Goal: Navigation & Orientation: Find specific page/section

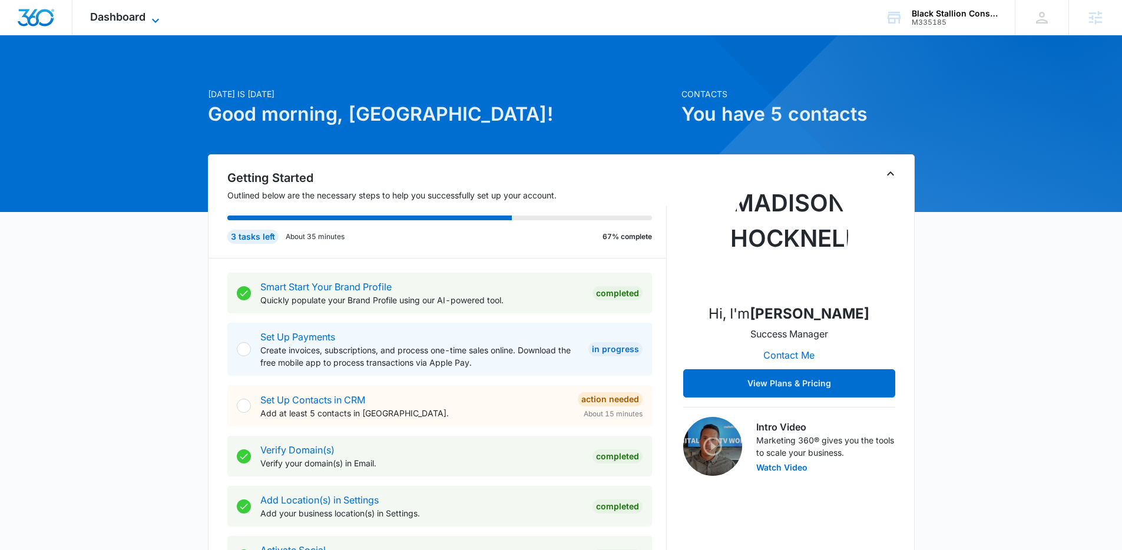
click at [144, 12] on span "Dashboard" at bounding box center [117, 17] width 55 height 12
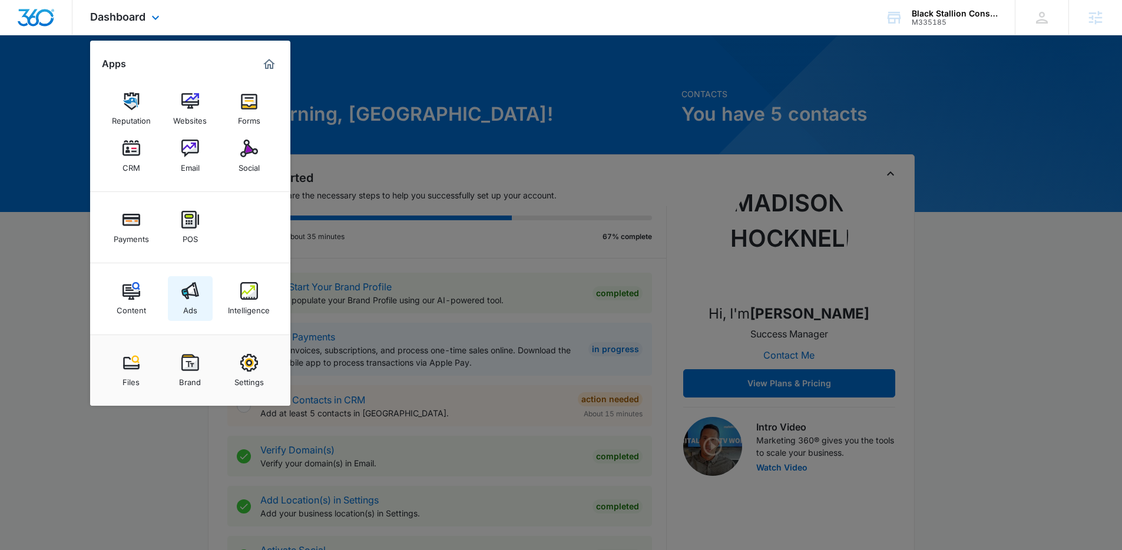
click at [194, 283] on img at bounding box center [190, 291] width 18 height 18
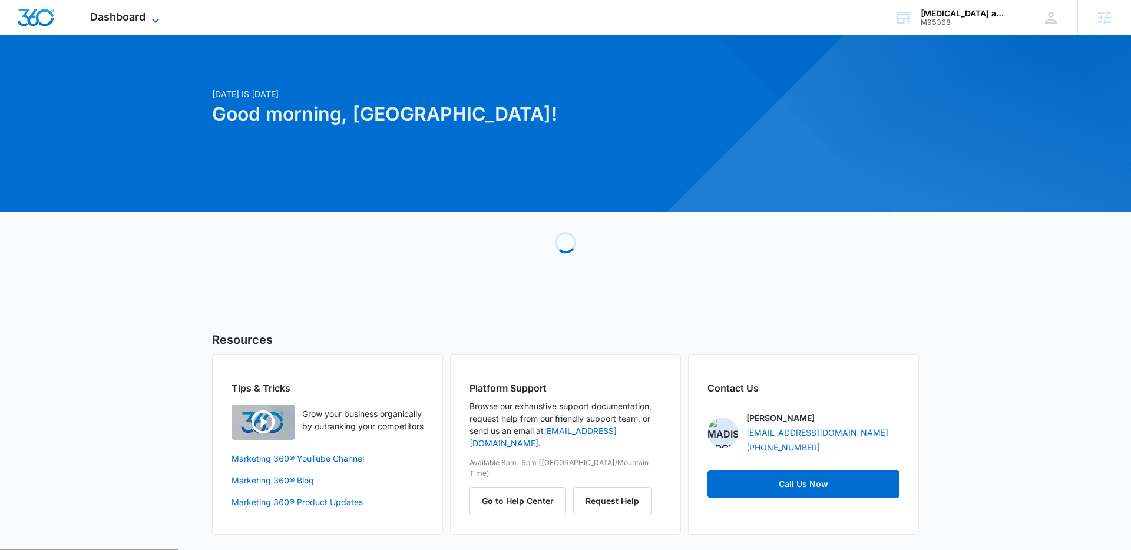
click at [135, 20] on span "Dashboard" at bounding box center [117, 17] width 55 height 12
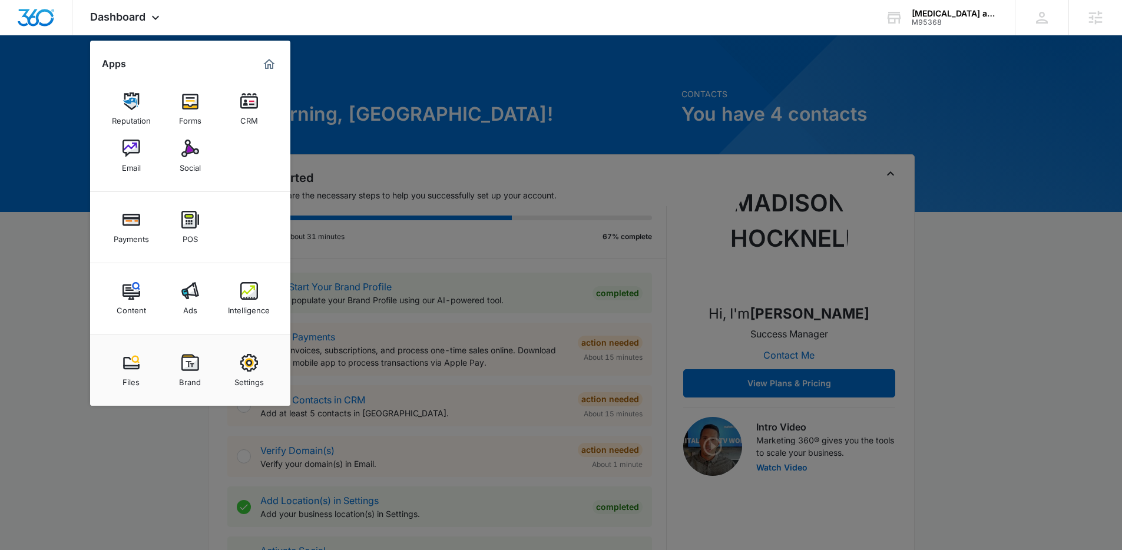
click at [186, 296] on img at bounding box center [190, 291] width 18 height 18
